Goal: Information Seeking & Learning: Learn about a topic

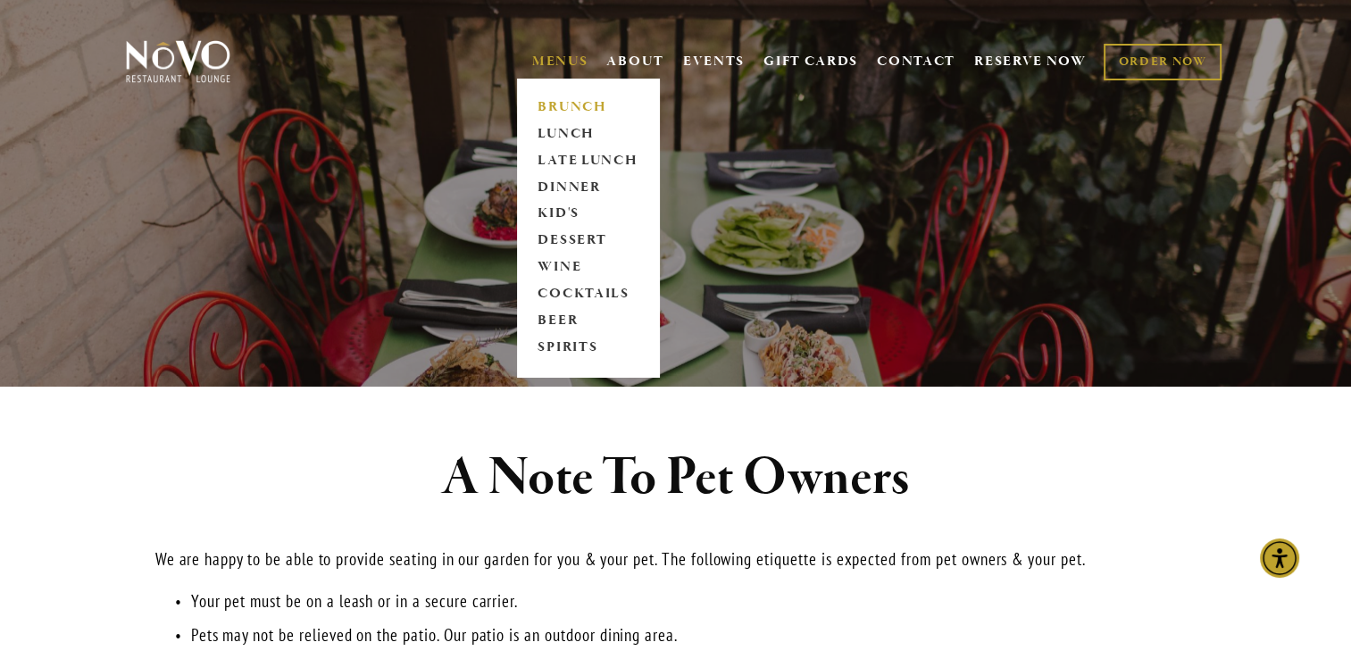
click at [557, 104] on link "BRUNCH" at bounding box center [588, 107] width 112 height 27
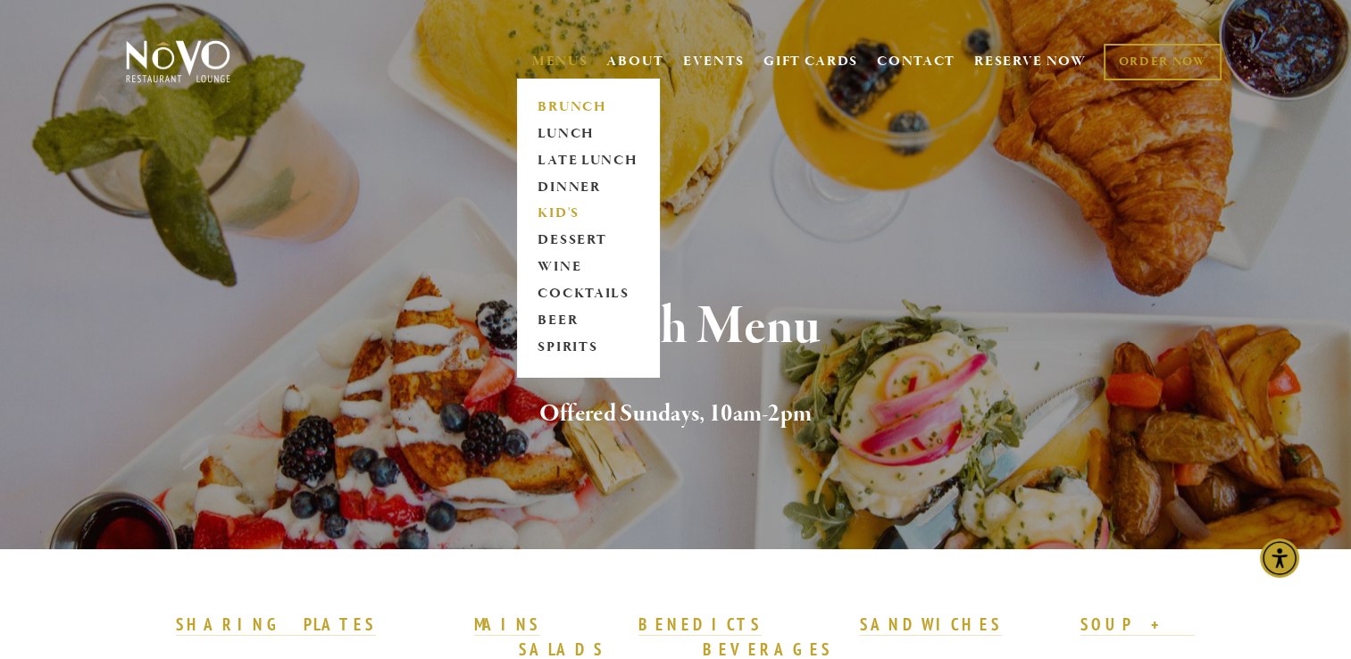
click at [579, 206] on link "KID'S" at bounding box center [588, 214] width 112 height 27
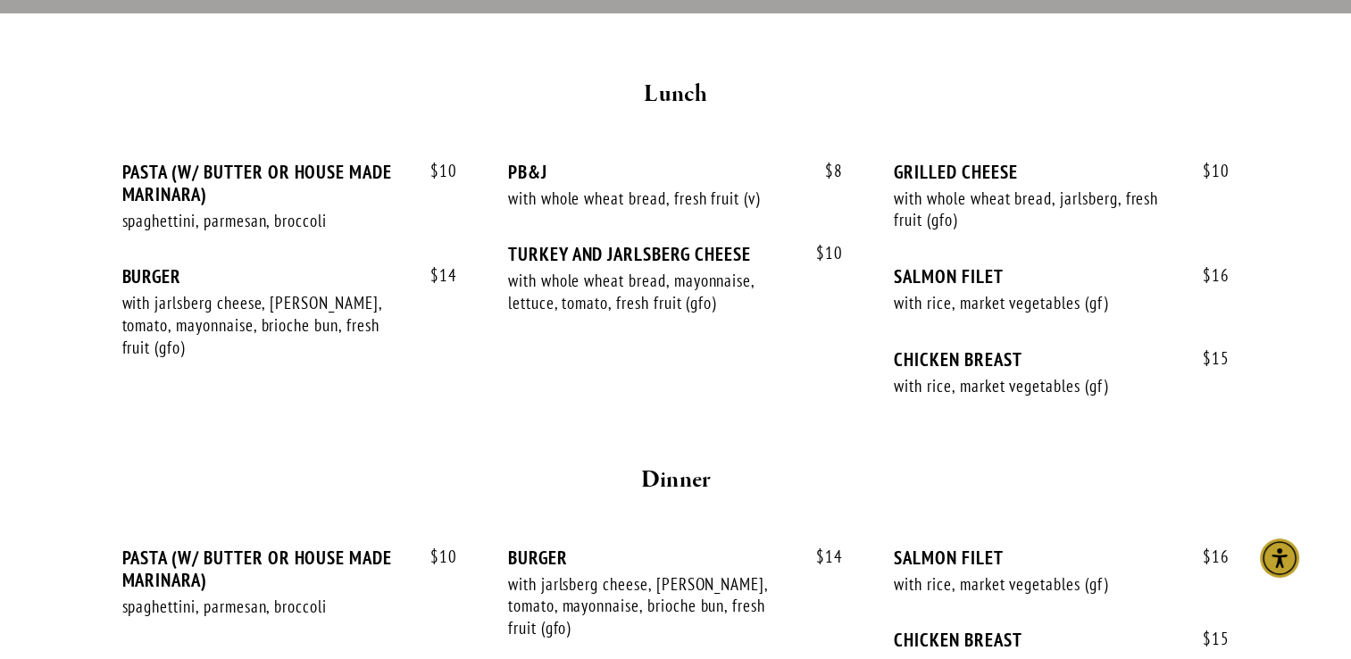
scroll to position [625, 0]
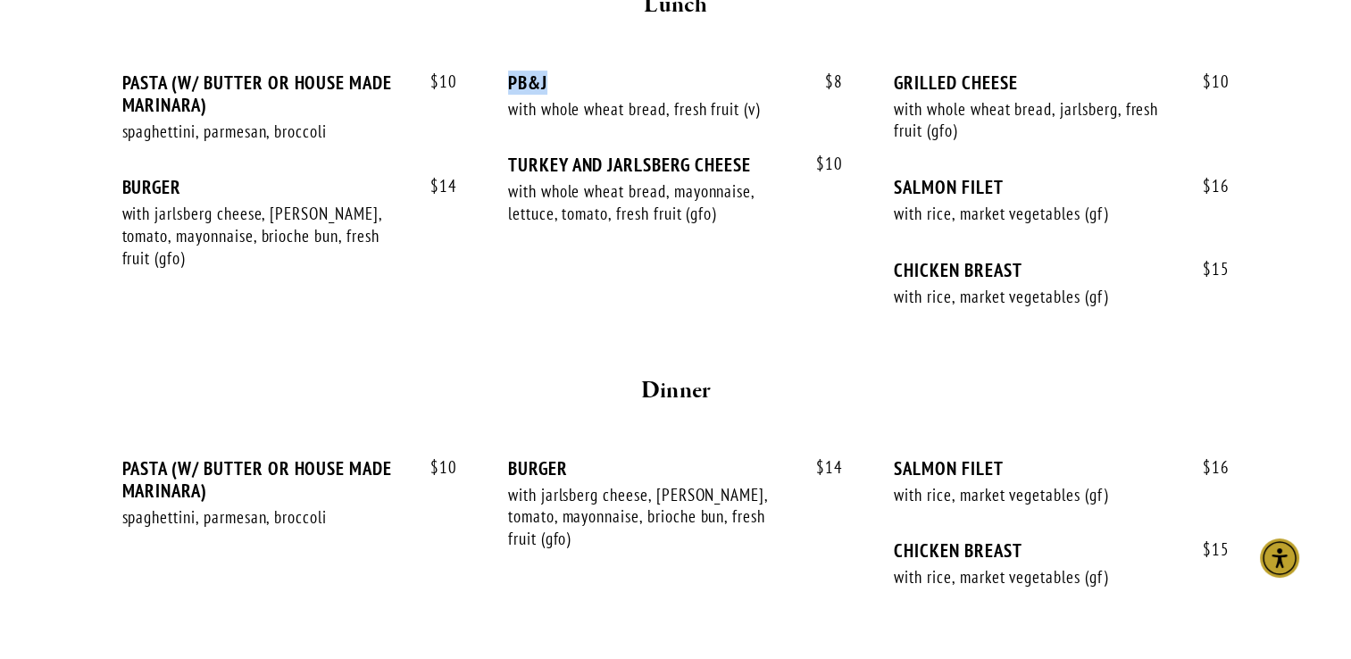
drag, startPoint x: 558, startPoint y: 77, endPoint x: 496, endPoint y: 79, distance: 62.5
click at [496, 79] on div "$ 10 PASTA (W/ BUTTER OR HOUSE MADE MARINARA) spaghettini, parmesan, broccoli $…" at bounding box center [675, 206] width 1107 height 271
copy div "PB&J"
